Goal: Task Accomplishment & Management: Use online tool/utility

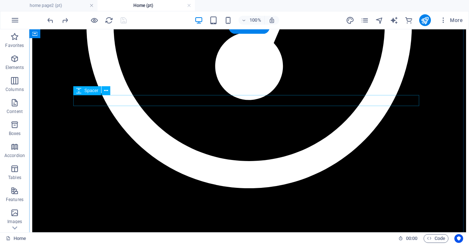
scroll to position [1765, 0]
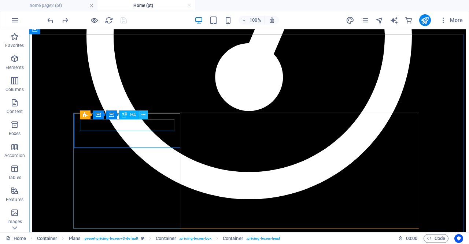
click at [143, 114] on icon at bounding box center [143, 115] width 4 height 8
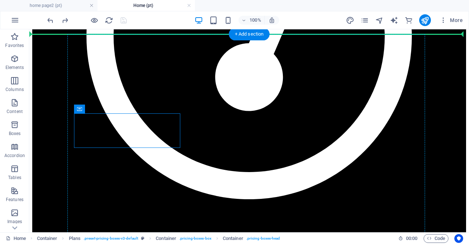
drag, startPoint x: 176, startPoint y: 138, endPoint x: 195, endPoint y: 137, distance: 19.1
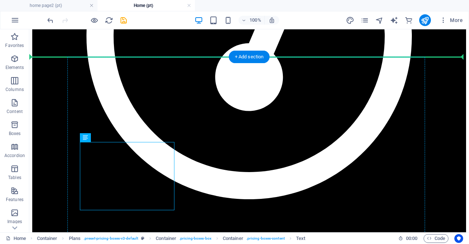
drag, startPoint x: 171, startPoint y: 145, endPoint x: 245, endPoint y: 156, distance: 75.3
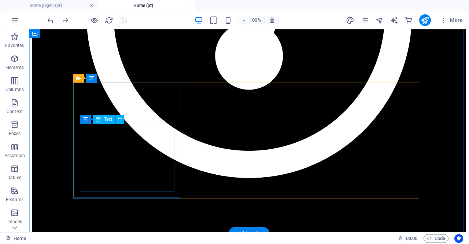
scroll to position [1795, 0]
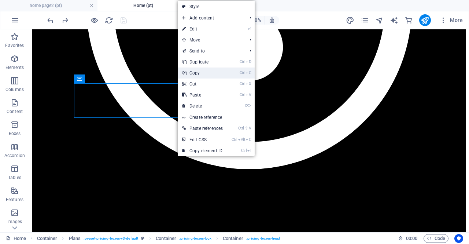
click at [205, 75] on link "Ctrl C Copy" at bounding box center [202, 72] width 49 height 11
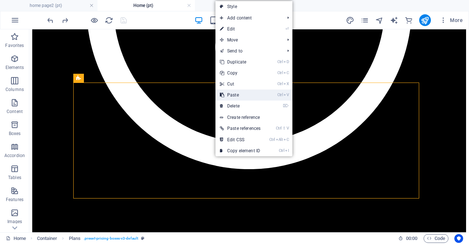
click at [237, 94] on link "Ctrl V Paste" at bounding box center [239, 94] width 49 height 11
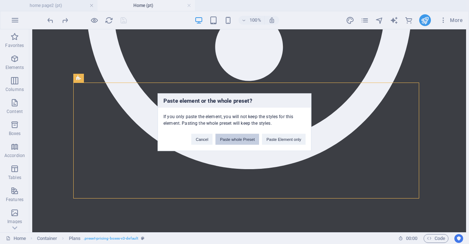
click at [248, 139] on button "Paste whole Preset" at bounding box center [237, 138] width 44 height 11
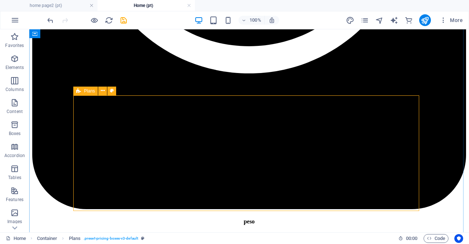
scroll to position [1905, 0]
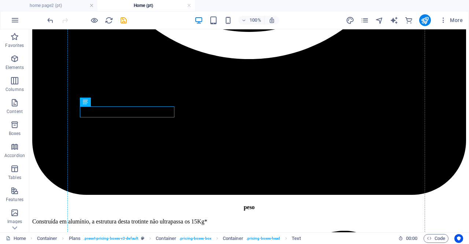
drag, startPoint x: 173, startPoint y: 111, endPoint x: 226, endPoint y: 112, distance: 52.4
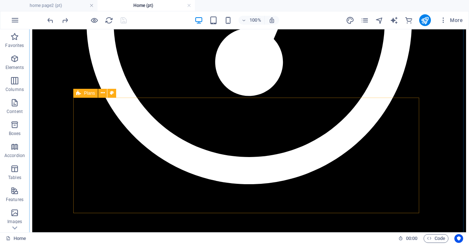
scroll to position [1795, 0]
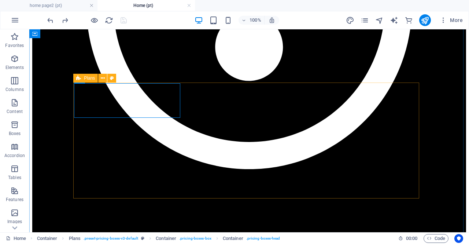
click at [78, 77] on icon at bounding box center [78, 78] width 5 height 9
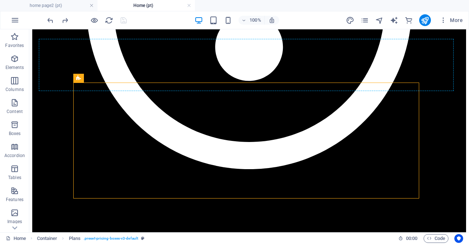
drag, startPoint x: 107, startPoint y: 107, endPoint x: 224, endPoint y: 78, distance: 119.9
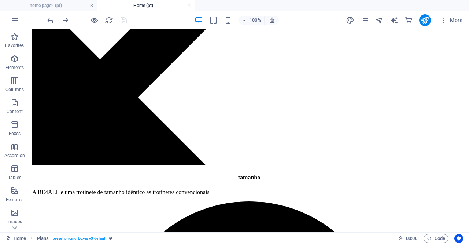
scroll to position [1804, 0]
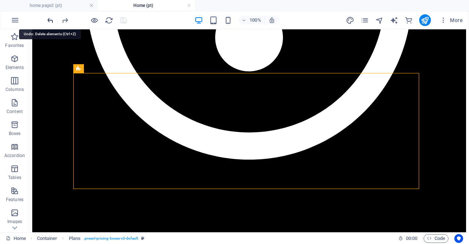
click at [52, 18] on icon "undo" at bounding box center [50, 20] width 8 height 8
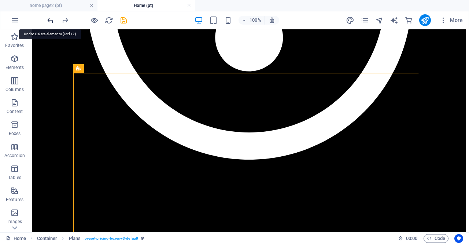
click at [52, 18] on icon "undo" at bounding box center [50, 20] width 8 height 8
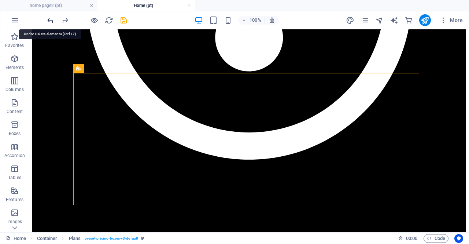
click at [51, 17] on icon "undo" at bounding box center [50, 20] width 8 height 8
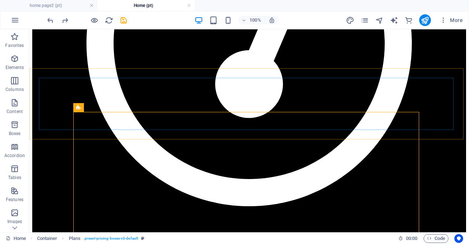
scroll to position [1768, 0]
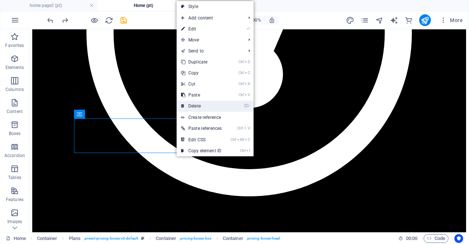
click at [191, 104] on link "⌦ Delete" at bounding box center [201, 105] width 49 height 11
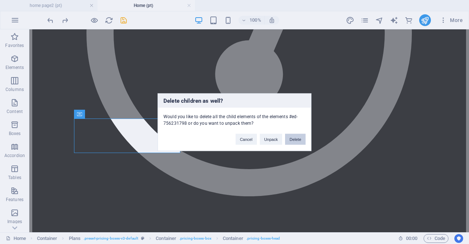
click at [296, 140] on button "Delete" at bounding box center [295, 138] width 21 height 11
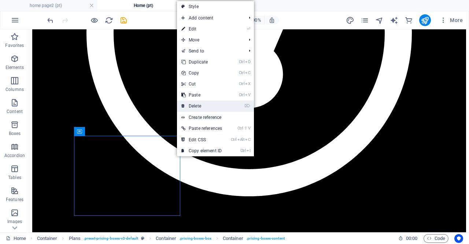
click at [202, 108] on link "⌦ Delete" at bounding box center [201, 105] width 49 height 11
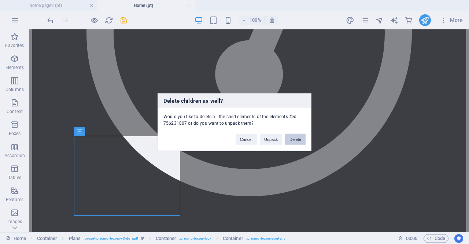
click at [291, 139] on button "Delete" at bounding box center [295, 138] width 21 height 11
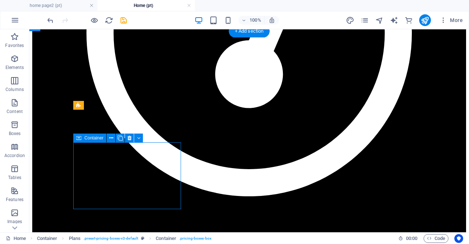
click at [128, 137] on icon at bounding box center [130, 138] width 4 height 8
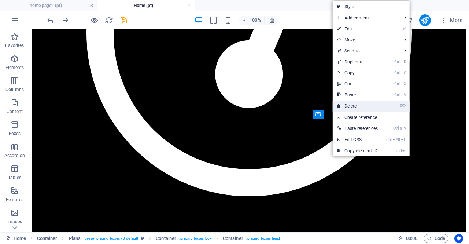
click at [374, 108] on link "⌦ Delete" at bounding box center [357, 105] width 49 height 11
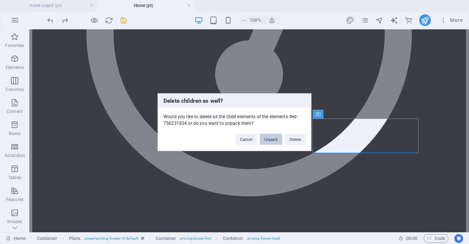
click at [270, 139] on button "Unpack" at bounding box center [271, 138] width 22 height 11
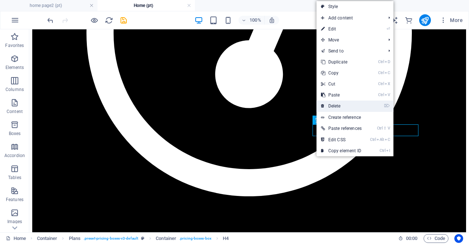
click at [335, 106] on link "⌦ Delete" at bounding box center [341, 105] width 49 height 11
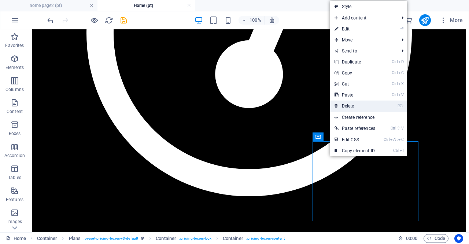
click at [367, 107] on link "⌦ Delete" at bounding box center [354, 105] width 49 height 11
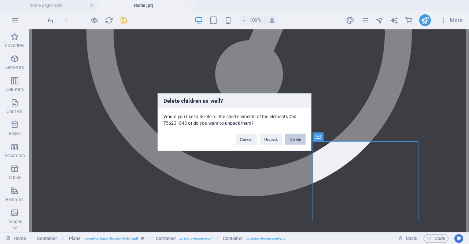
click at [296, 139] on button "Delete" at bounding box center [295, 138] width 21 height 11
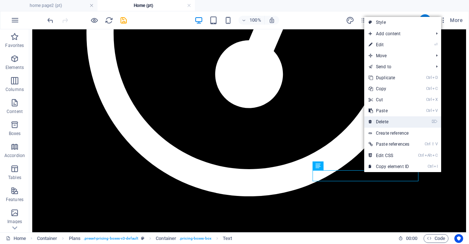
click at [381, 123] on link "⌦ Delete" at bounding box center [388, 121] width 49 height 11
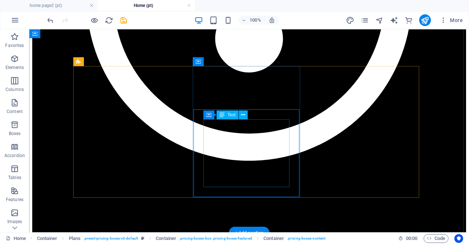
scroll to position [1811, 0]
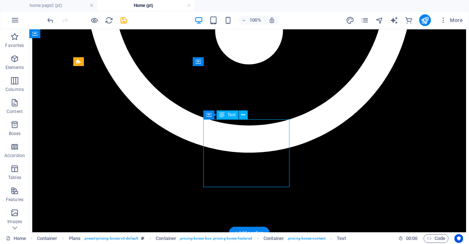
drag, startPoint x: 269, startPoint y: 182, endPoint x: 271, endPoint y: 177, distance: 5.0
drag, startPoint x: 266, startPoint y: 180, endPoint x: 244, endPoint y: 166, distance: 25.2
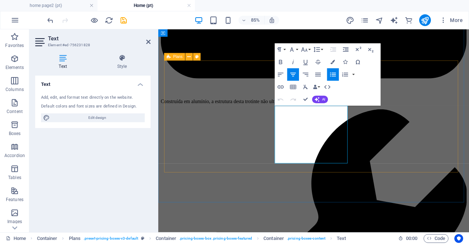
scroll to position [2004, 0]
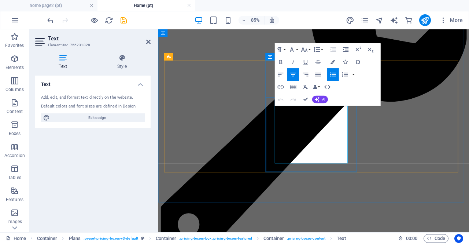
drag, startPoint x: 320, startPoint y: 128, endPoint x: 359, endPoint y: 179, distance: 64.7
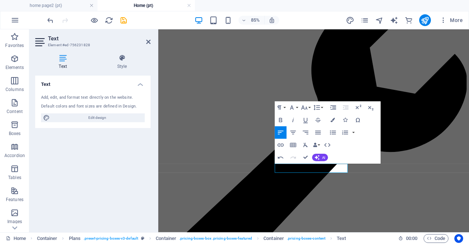
scroll to position [1930, 0]
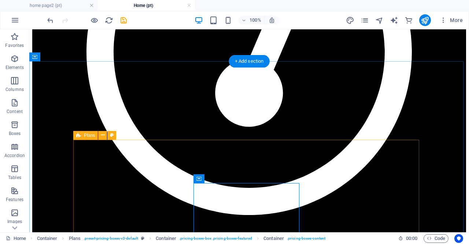
scroll to position [1811, 0]
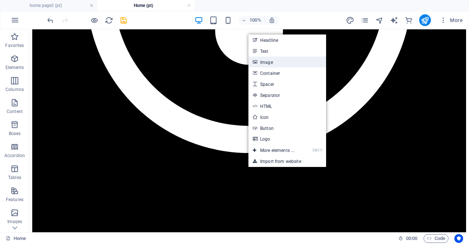
click at [274, 66] on link "Image" at bounding box center [287, 61] width 78 height 11
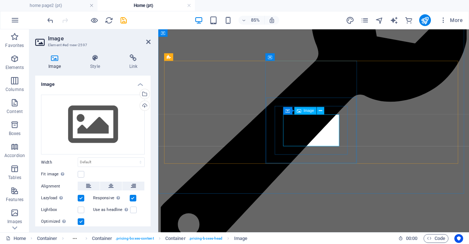
click at [321, 110] on icon at bounding box center [320, 110] width 3 height 7
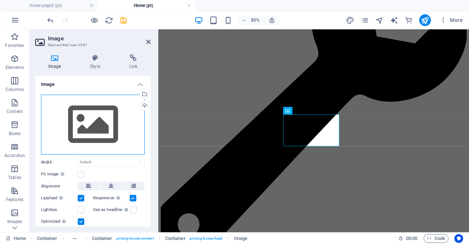
click at [103, 126] on div "Drag files here, click to choose files or select files from Files or our free s…" at bounding box center [93, 125] width 104 height 60
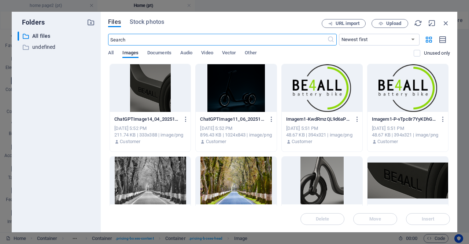
scroll to position [2585, 0]
click at [167, 55] on span "Documents" at bounding box center [159, 53] width 24 height 10
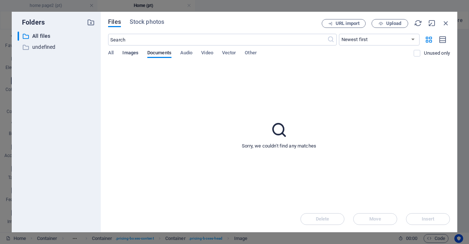
click at [130, 53] on span "Images" at bounding box center [130, 53] width 16 height 10
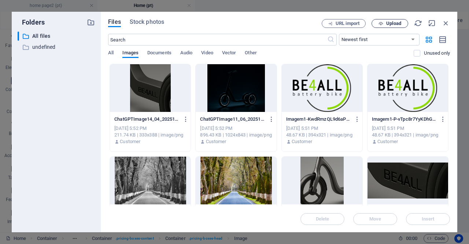
click at [385, 24] on span "Upload" at bounding box center [390, 23] width 30 height 5
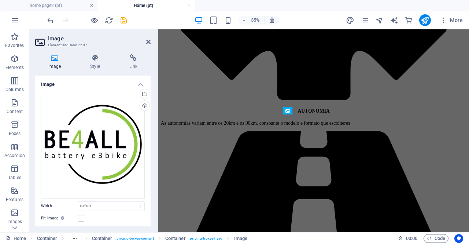
scroll to position [2004, 0]
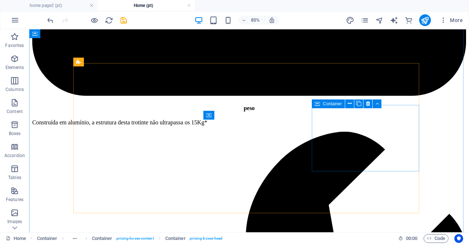
scroll to position [1811, 0]
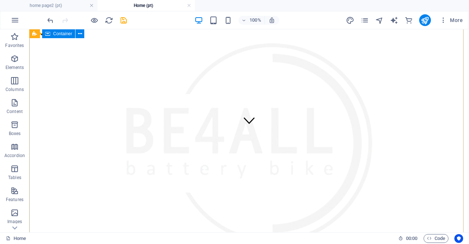
scroll to position [110, 0]
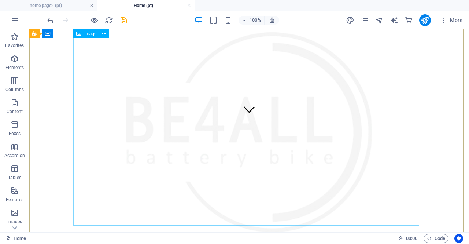
click at [355, 159] on figure at bounding box center [249, 132] width 434 height 201
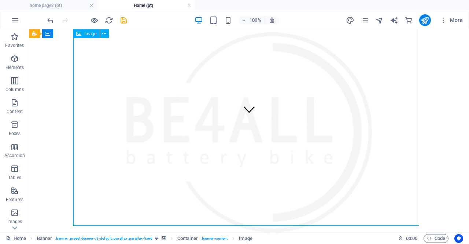
click at [355, 159] on figure at bounding box center [249, 132] width 434 height 201
select select "px"
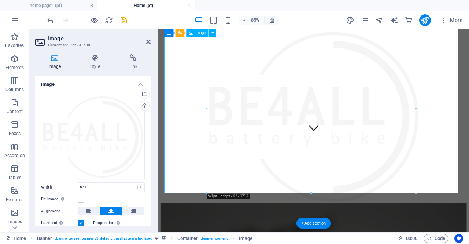
click at [385, 162] on figure at bounding box center [341, 132] width 360 height 201
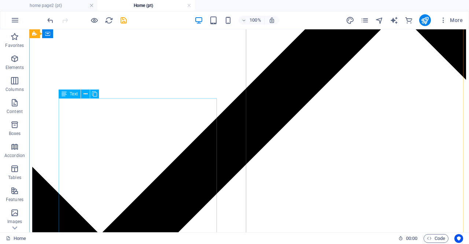
scroll to position [1283, 0]
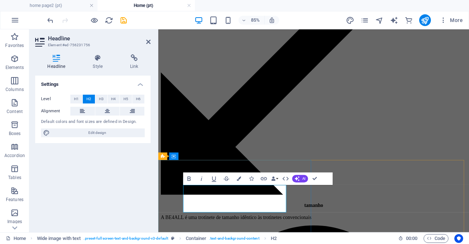
scroll to position [1290, 0]
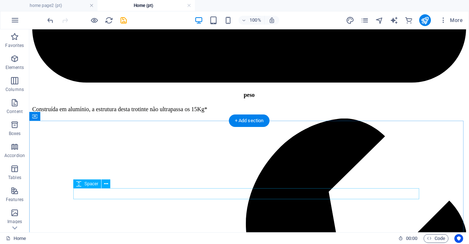
scroll to position [2016, 0]
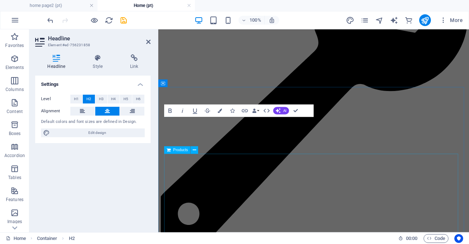
scroll to position [2301, 0]
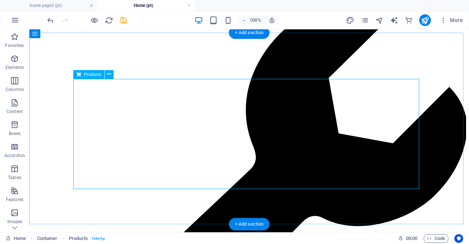
scroll to position [2096, 0]
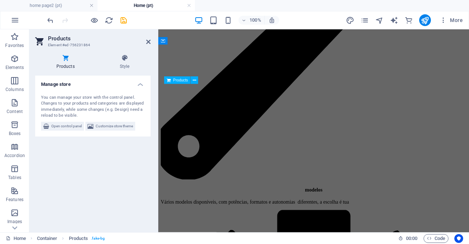
scroll to position [2351, 0]
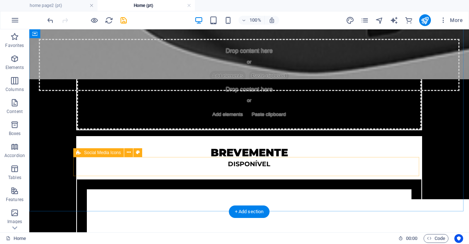
scroll to position [2667, 0]
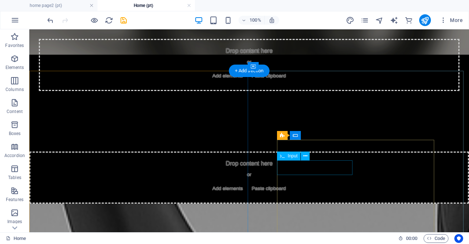
scroll to position [2373, 0]
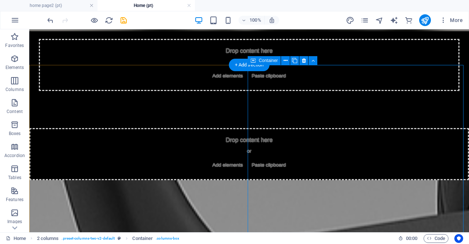
scroll to position [2435, 0]
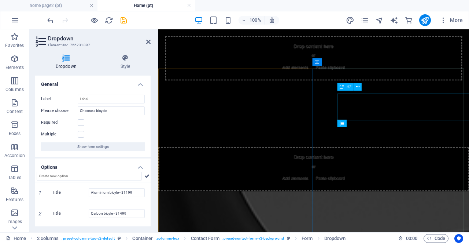
scroll to position [2660, 0]
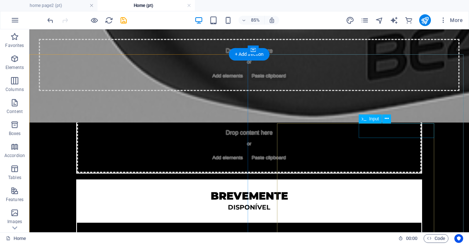
scroll to position [2410, 0]
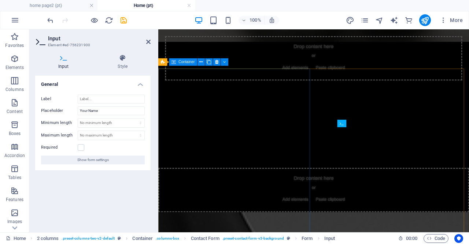
scroll to position [2660, 0]
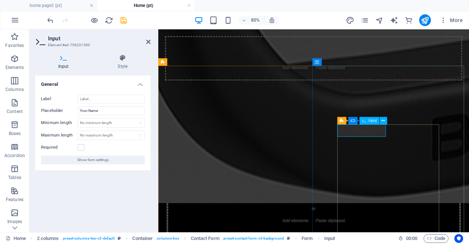
drag, startPoint x: 408, startPoint y: 149, endPoint x: 390, endPoint y: 149, distance: 18.3
drag, startPoint x: 375, startPoint y: 148, endPoint x: 398, endPoint y: 149, distance: 23.1
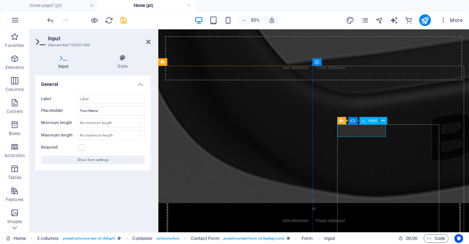
click at [65, 59] on icon at bounding box center [63, 57] width 57 height 7
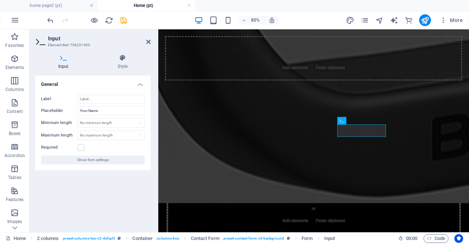
click at [62, 60] on icon at bounding box center [63, 57] width 57 height 7
click at [103, 110] on input "Your Name" at bounding box center [111, 110] width 67 height 9
type input "Y"
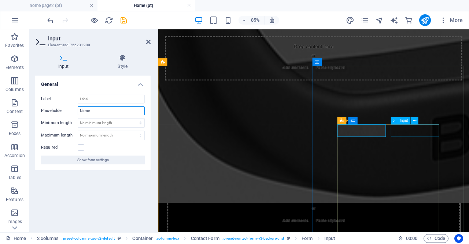
type input "Nome"
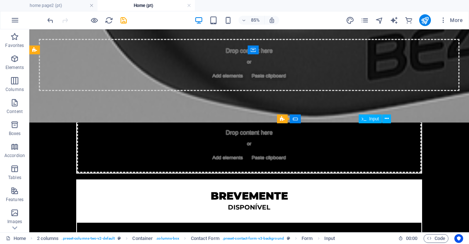
scroll to position [2410, 0]
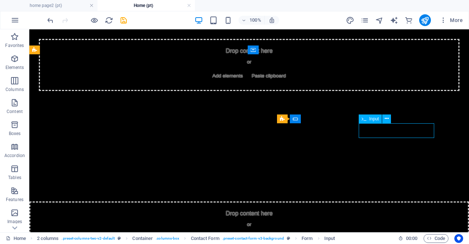
scroll to position [2660, 0]
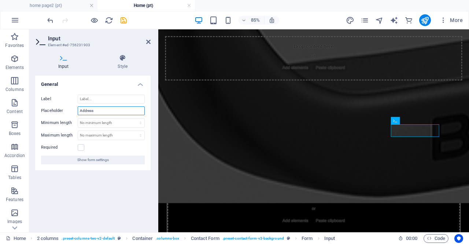
drag, startPoint x: 95, startPoint y: 109, endPoint x: 78, endPoint y: 112, distance: 18.0
click at [78, 112] on input "Address" at bounding box center [111, 110] width 67 height 9
type input "Morada"
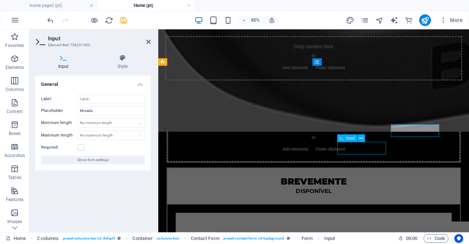
scroll to position [2431, 0]
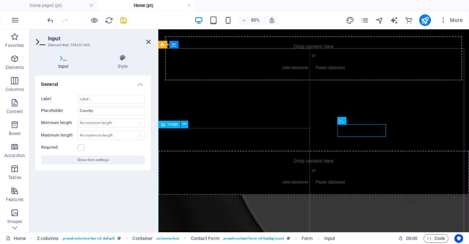
scroll to position [2681, 0]
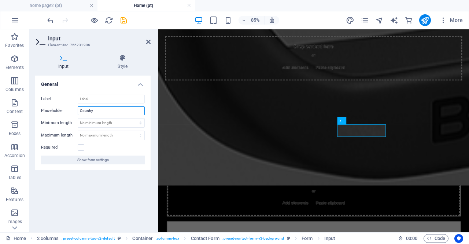
drag, startPoint x: 93, startPoint y: 111, endPoint x: 75, endPoint y: 114, distance: 18.6
click at [75, 114] on div "Placeholder Country" at bounding box center [93, 110] width 104 height 9
type input "P"
type input "Cidade"
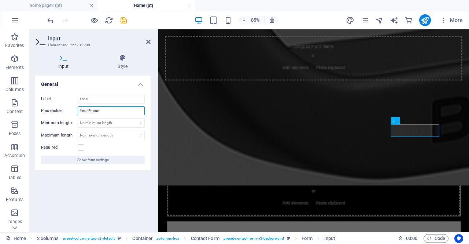
drag, startPoint x: 101, startPoint y: 111, endPoint x: 77, endPoint y: 112, distance: 24.6
click at [77, 112] on div "Placeholder Your Phone" at bounding box center [93, 110] width 104 height 9
type input "C"
type input "Telemovel"
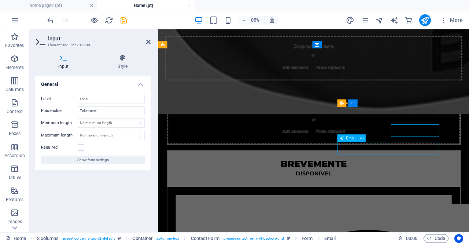
scroll to position [2452, 0]
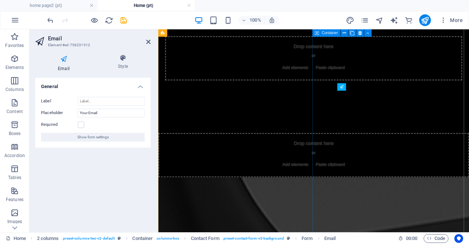
scroll to position [2741, 0]
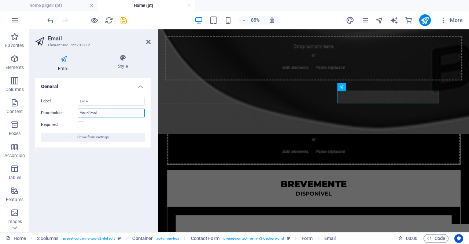
drag, startPoint x: 93, startPoint y: 113, endPoint x: 59, endPoint y: 112, distance: 33.7
click at [59, 112] on div "Placeholder Your Email" at bounding box center [93, 112] width 104 height 9
type input "Emails"
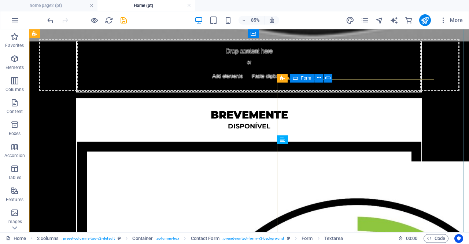
scroll to position [2452, 0]
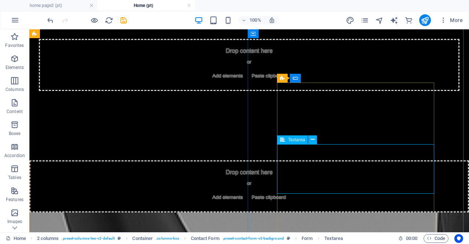
scroll to position [2741, 0]
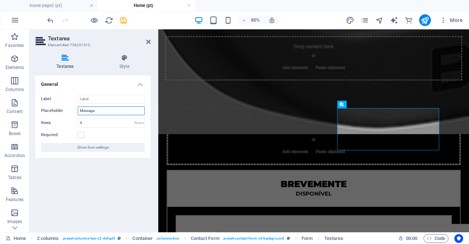
drag, startPoint x: 98, startPoint y: 109, endPoint x: 74, endPoint y: 110, distance: 24.6
click at [74, 110] on div "Placeholder Message" at bounding box center [93, 110] width 104 height 9
type input "Messagem"
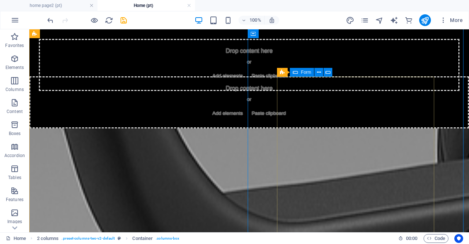
scroll to position [2525, 0]
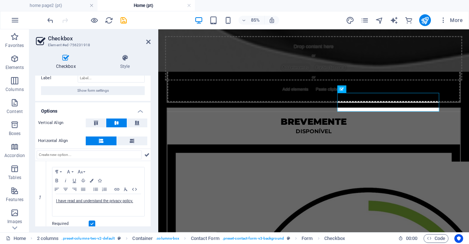
scroll to position [0, 0]
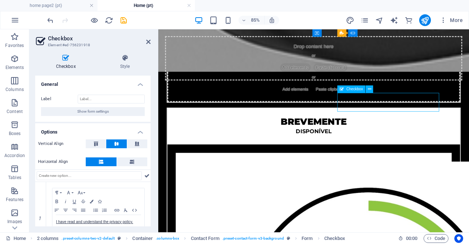
drag, startPoint x: 417, startPoint y: 122, endPoint x: 389, endPoint y: 114, distance: 28.6
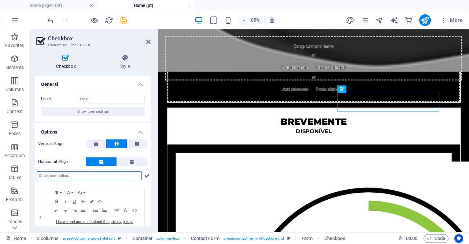
scroll to position [28, 0]
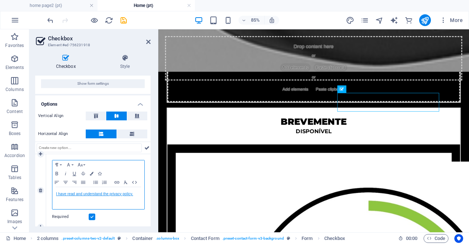
click at [133, 195] on link "I have read and understand the privacy policy." at bounding box center [94, 194] width 77 height 4
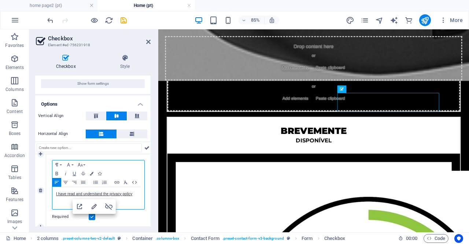
scroll to position [2814, 0]
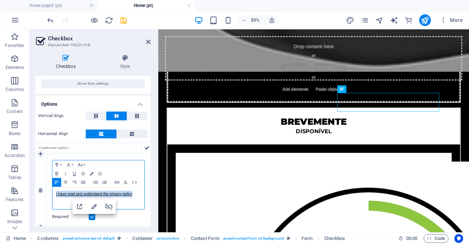
drag, startPoint x: 133, startPoint y: 196, endPoint x: 55, endPoint y: 194, distance: 78.1
click at [55, 194] on div "I have read and understand the privacy policy" at bounding box center [98, 198] width 92 height 22
copy link "I have read and understand the privacy policy"
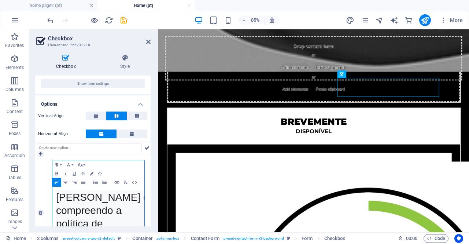
scroll to position [2832, 0]
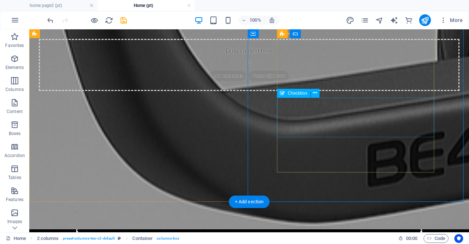
scroll to position [2525, 0]
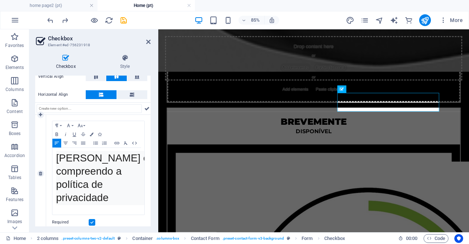
scroll to position [68, 0]
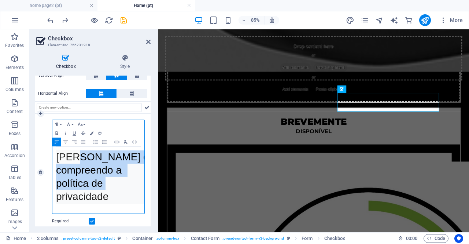
drag, startPoint x: 108, startPoint y: 183, endPoint x: 71, endPoint y: 156, distance: 45.6
click at [71, 156] on pre "[PERSON_NAME] e compreendo a política de privacidade" at bounding box center [105, 177] width 99 height 54
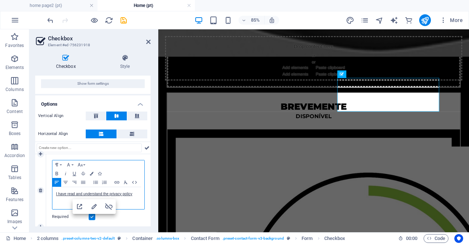
scroll to position [31, 0]
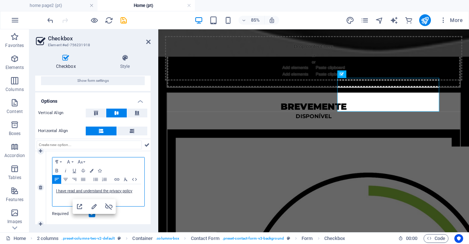
click at [133, 192] on p "I have read and understand the privacy policy" at bounding box center [98, 191] width 85 height 7
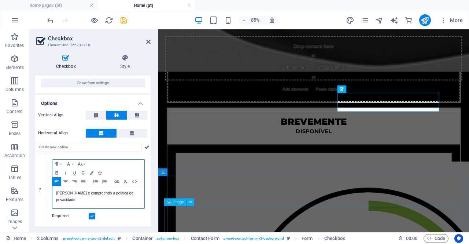
scroll to position [28, 0]
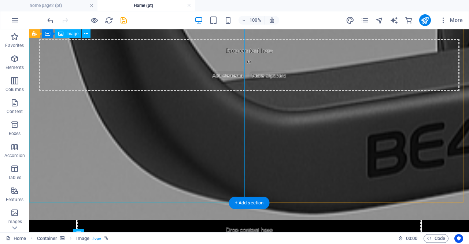
scroll to position [2522, 0]
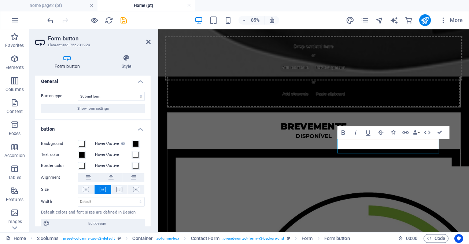
scroll to position [0, 0]
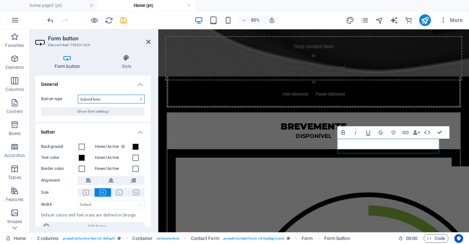
click at [109, 97] on select "Submit form Reset form No action" at bounding box center [111, 99] width 67 height 9
click at [106, 98] on select "Submit form Reset form No action" at bounding box center [111, 99] width 67 height 9
click at [128, 63] on h4 "Style" at bounding box center [126, 61] width 48 height 15
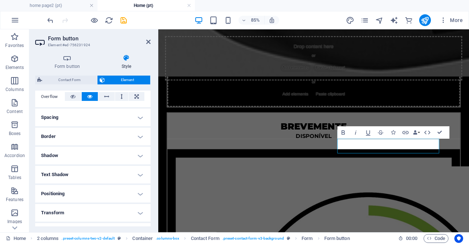
scroll to position [110, 0]
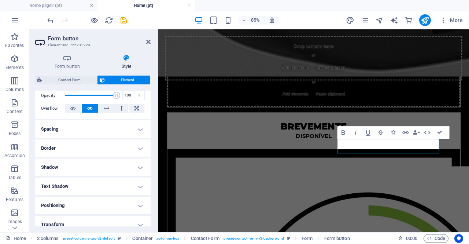
click at [138, 188] on h4 "Text Shadow" at bounding box center [92, 186] width 115 height 18
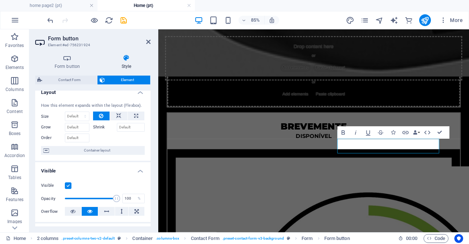
scroll to position [0, 0]
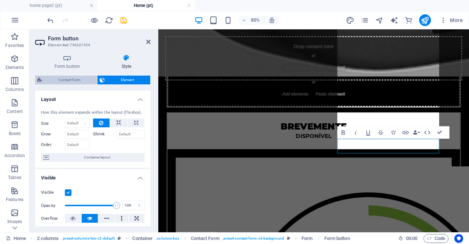
click at [65, 80] on span "Contact Form" at bounding box center [69, 79] width 51 height 9
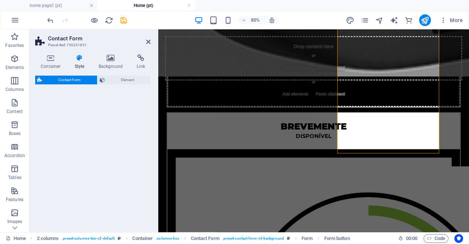
scroll to position [2811, 0]
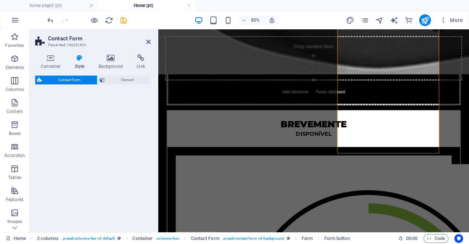
select select "rem"
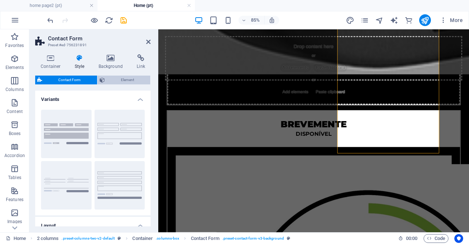
click at [127, 81] on span "Element" at bounding box center [127, 79] width 41 height 9
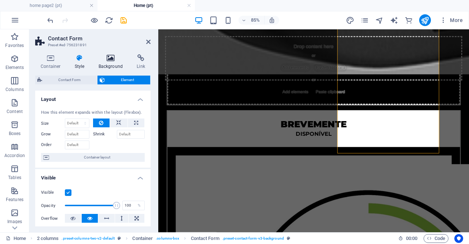
click at [108, 64] on h4 "Background" at bounding box center [112, 61] width 38 height 15
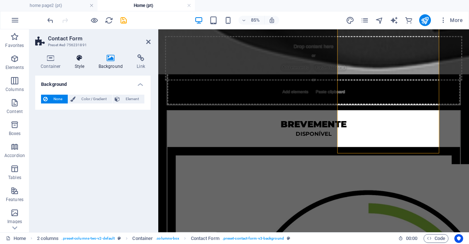
click at [79, 61] on icon at bounding box center [79, 57] width 21 height 7
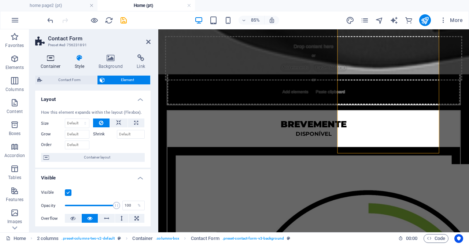
click at [52, 60] on icon at bounding box center [50, 57] width 31 height 7
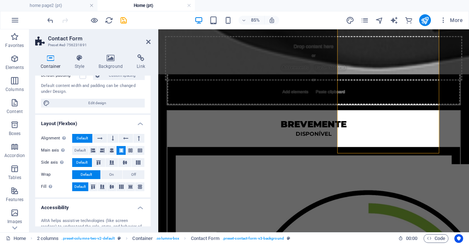
scroll to position [0, 0]
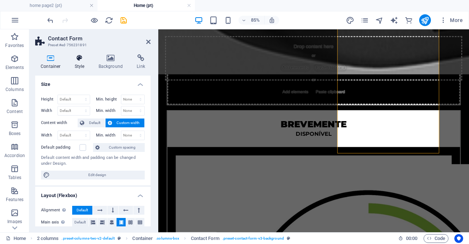
click at [85, 60] on icon at bounding box center [79, 57] width 21 height 7
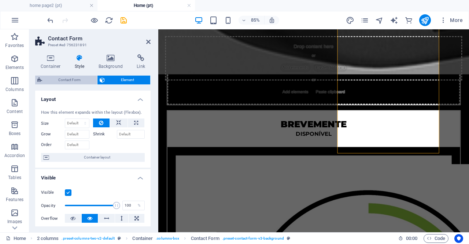
click at [77, 82] on span "Contact Form" at bounding box center [69, 79] width 51 height 9
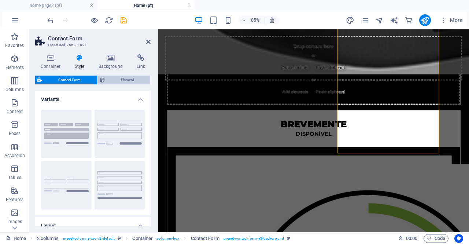
click at [107, 80] on span "Element" at bounding box center [127, 79] width 41 height 9
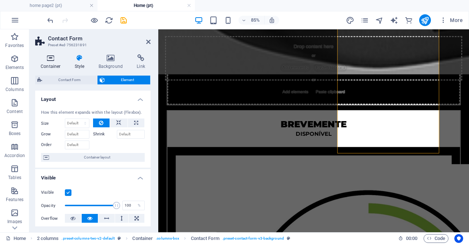
click at [53, 63] on h4 "Container" at bounding box center [52, 61] width 34 height 15
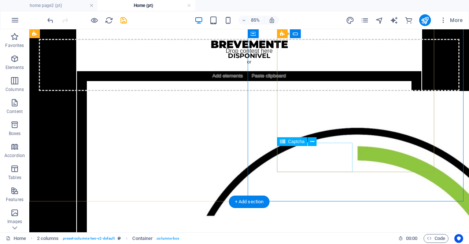
scroll to position [2522, 0]
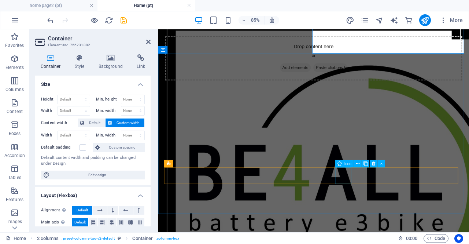
scroll to position [2959, 0]
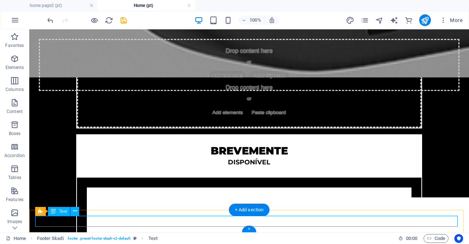
drag, startPoint x: 359, startPoint y: 220, endPoint x: 272, endPoint y: 221, distance: 86.9
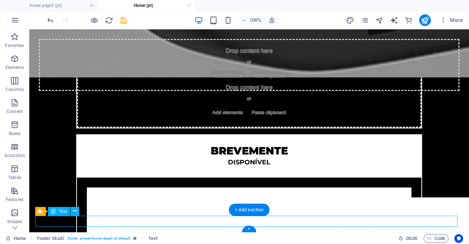
scroll to position [2959, 0]
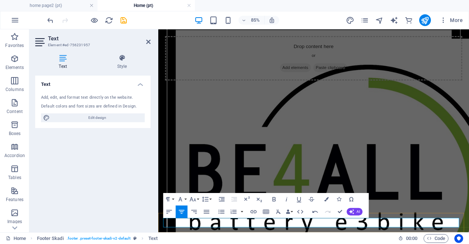
drag, startPoint x: 375, startPoint y: 259, endPoint x: 497, endPoint y: 272, distance: 122.4
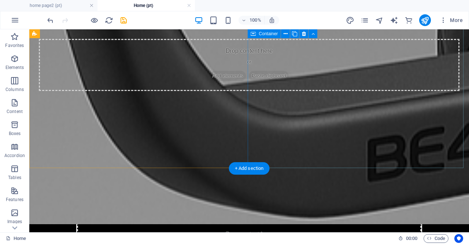
scroll to position [2522, 0]
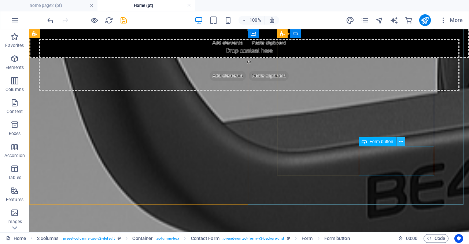
click at [401, 142] on icon at bounding box center [401, 142] width 4 height 8
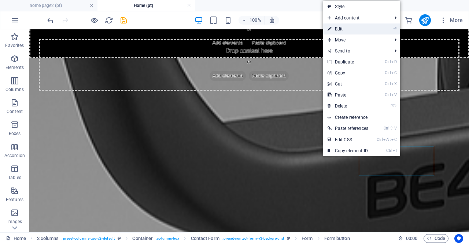
click at [339, 28] on link "⏎ Edit" at bounding box center [347, 28] width 49 height 11
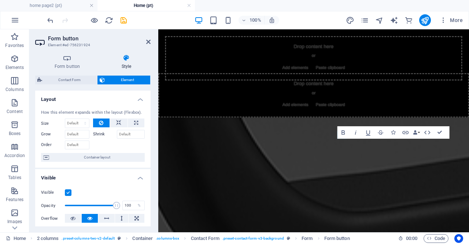
scroll to position [2809, 0]
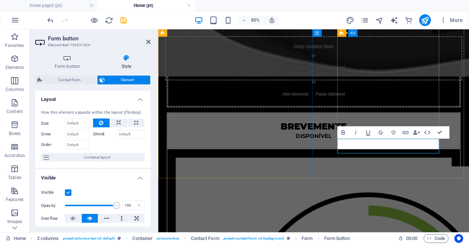
type button "Submit"
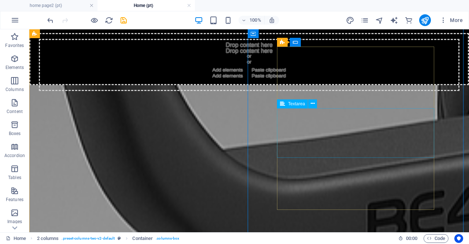
scroll to position [2485, 0]
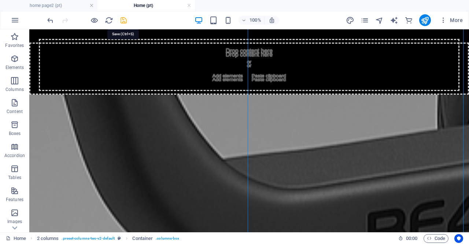
click at [124, 21] on icon "save" at bounding box center [123, 20] width 8 height 8
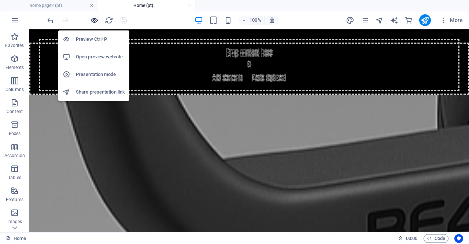
click at [94, 21] on icon "button" at bounding box center [94, 20] width 8 height 8
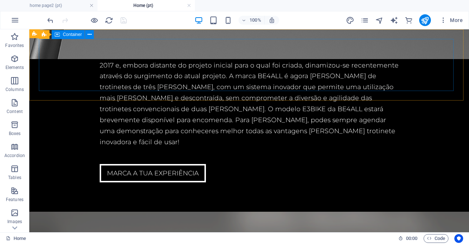
scroll to position [2082, 0]
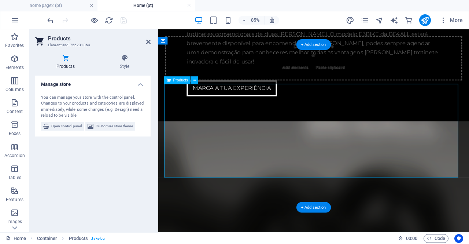
scroll to position [2351, 0]
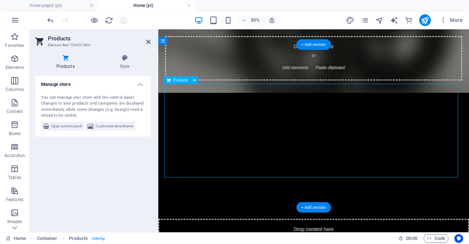
drag, startPoint x: 373, startPoint y: 172, endPoint x: 335, endPoint y: 161, distance: 39.1
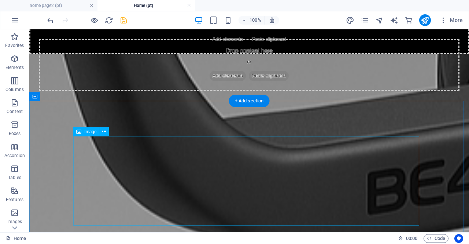
scroll to position [2452, 0]
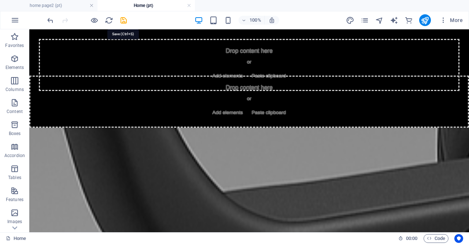
click at [127, 18] on icon "save" at bounding box center [123, 20] width 8 height 8
checkbox input "false"
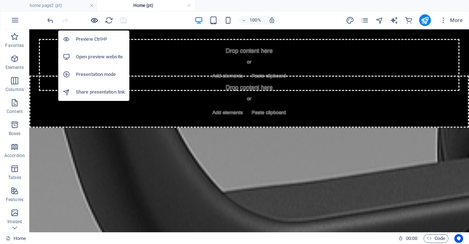
click at [94, 20] on icon "button" at bounding box center [94, 20] width 8 height 8
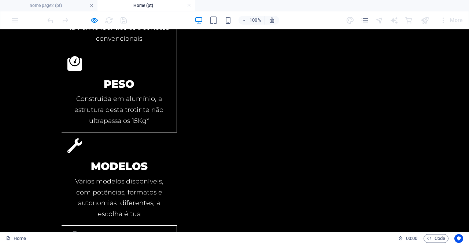
scroll to position [1270, 0]
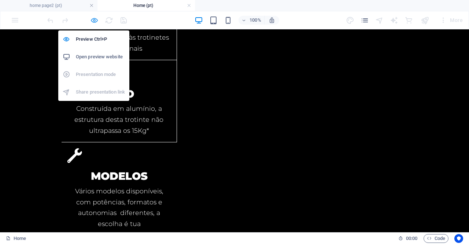
click at [95, 22] on icon "button" at bounding box center [94, 20] width 8 height 8
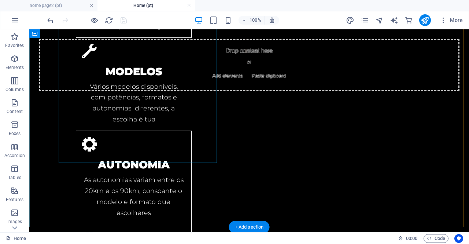
scroll to position [1448, 0]
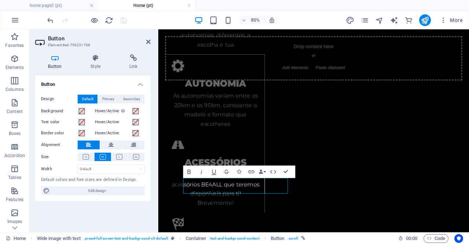
scroll to position [1597, 0]
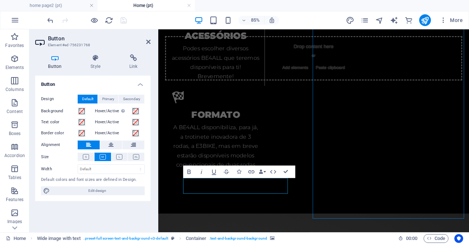
scroll to position [1448, 0]
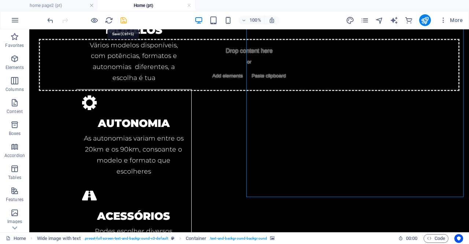
click at [126, 22] on icon "save" at bounding box center [123, 20] width 8 height 8
checkbox input "false"
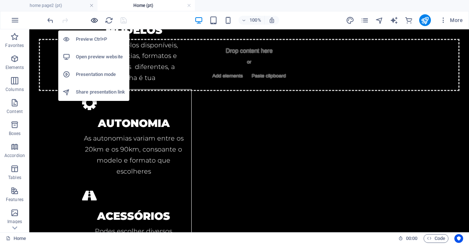
click at [93, 19] on icon "button" at bounding box center [94, 20] width 8 height 8
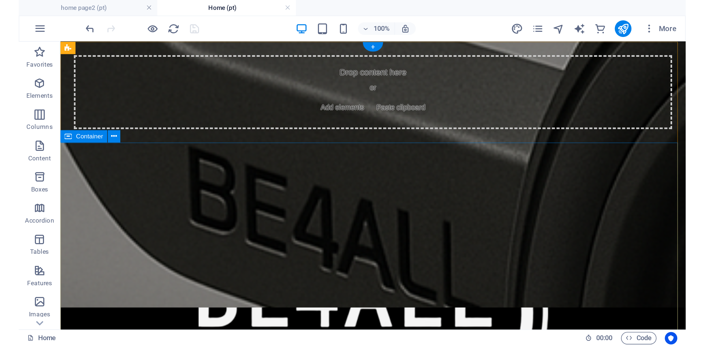
scroll to position [0, 0]
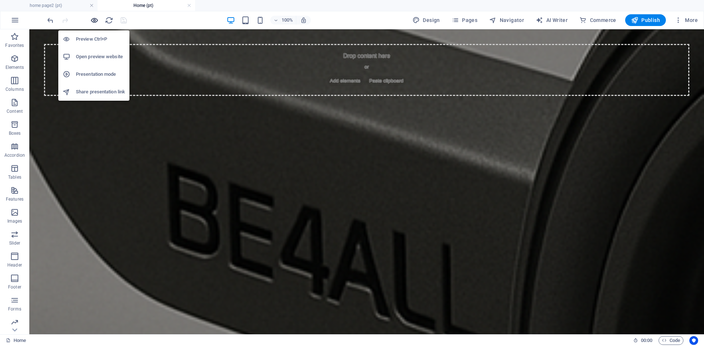
click at [93, 21] on icon "button" at bounding box center [94, 20] width 8 height 8
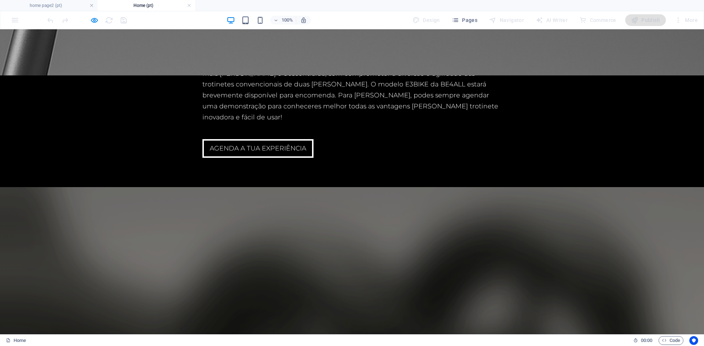
scroll to position [2354, 0]
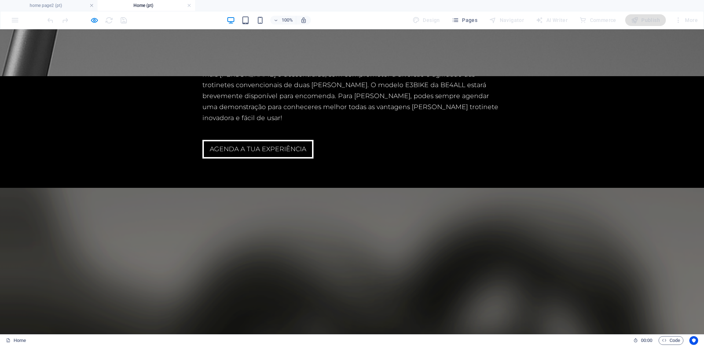
type input "j"
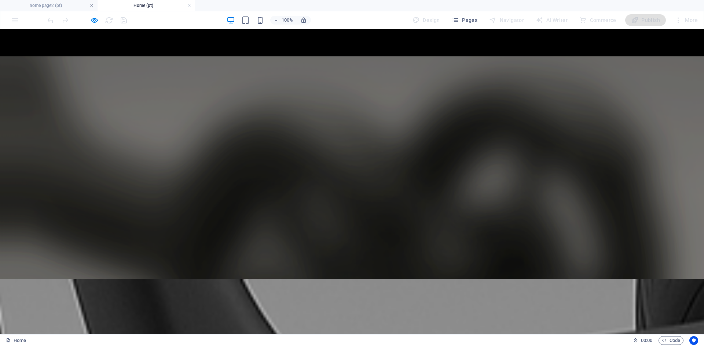
scroll to position [2501, 0]
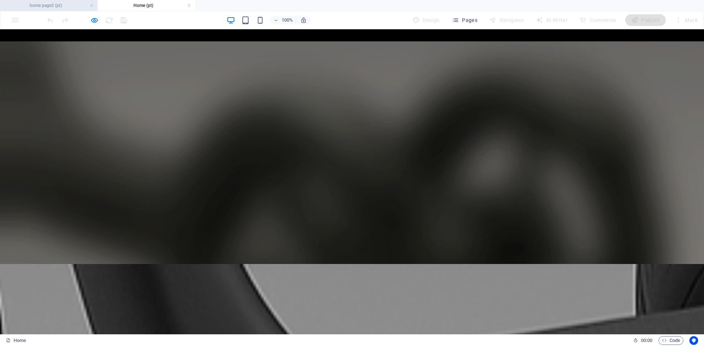
click at [54, 7] on h4 "home page2 (pt)" at bounding box center [48, 5] width 97 height 8
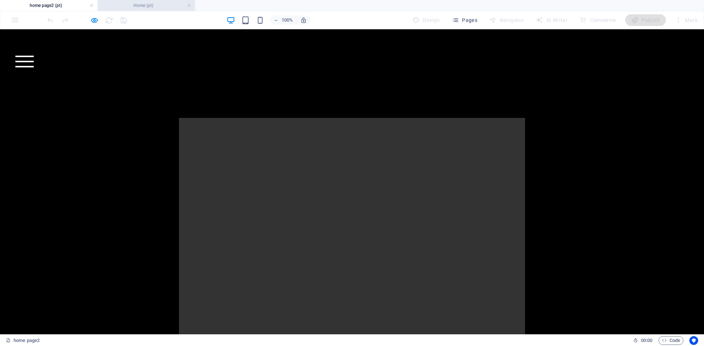
click at [143, 8] on h4 "Home (pt)" at bounding box center [145, 5] width 97 height 8
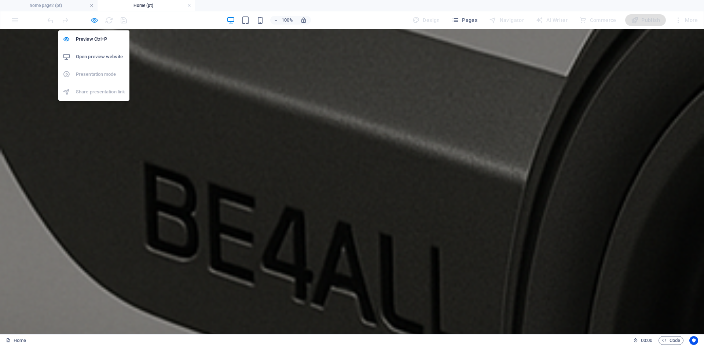
click at [94, 22] on icon "button" at bounding box center [94, 20] width 8 height 8
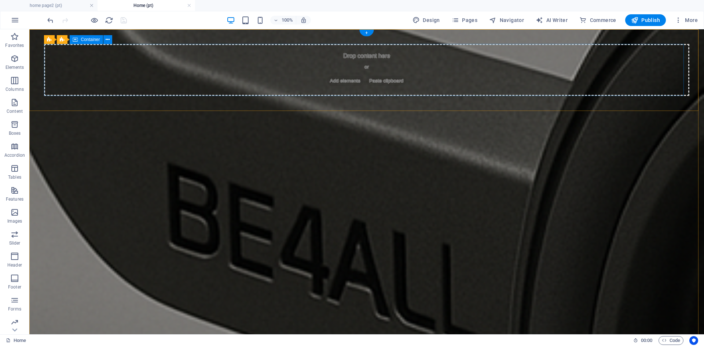
click at [339, 72] on div "Drop content here or Add elements Paste clipboard" at bounding box center [366, 70] width 645 height 52
